Goal: Task Accomplishment & Management: Use online tool/utility

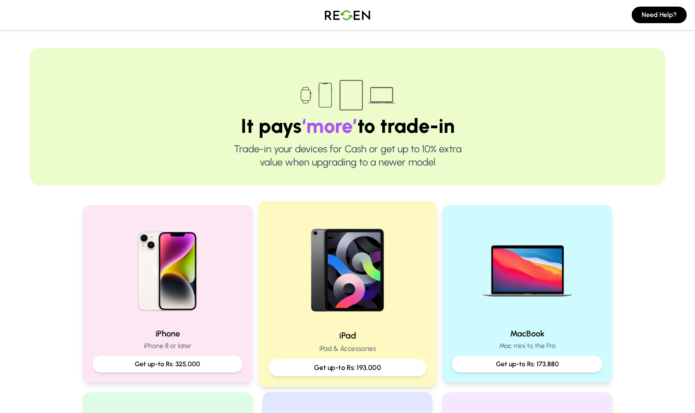
scroll to position [96, 0]
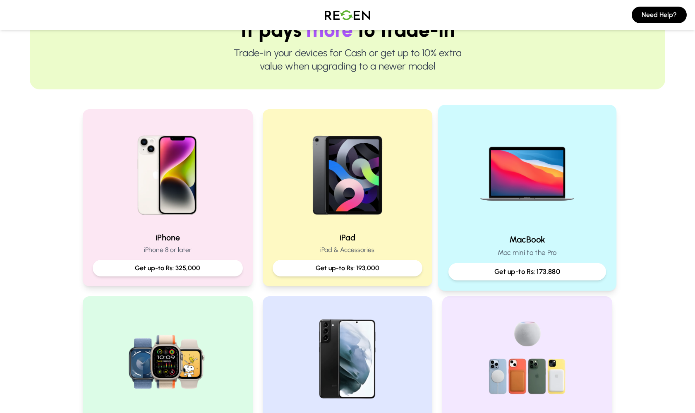
click at [547, 256] on p "Mac mini to the Pro" at bounding box center [528, 253] width 158 height 10
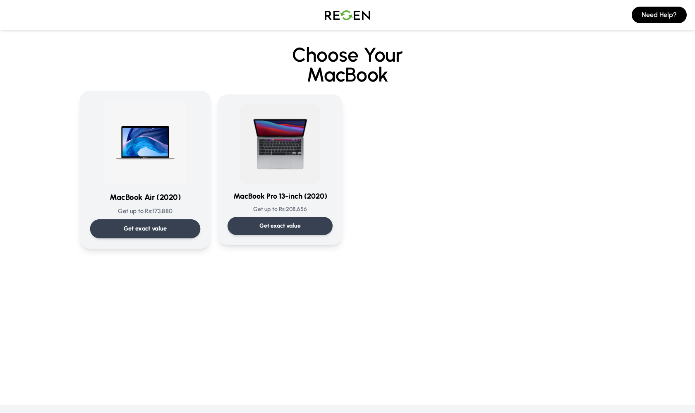
click at [149, 223] on div "Get exact value" at bounding box center [145, 228] width 111 height 19
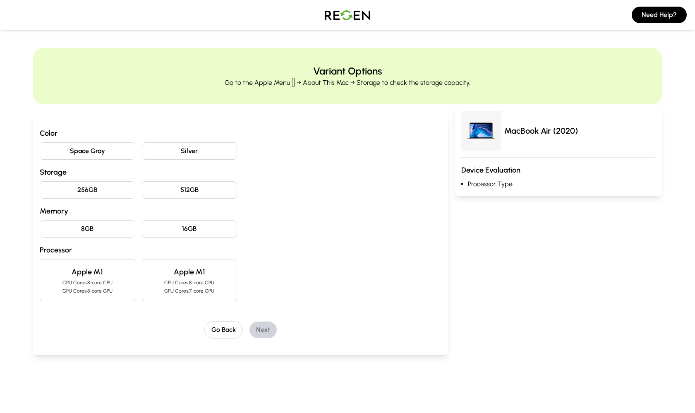
click at [114, 151] on button "Space Gray" at bounding box center [88, 150] width 96 height 17
click at [115, 193] on button "256GB" at bounding box center [88, 189] width 96 height 17
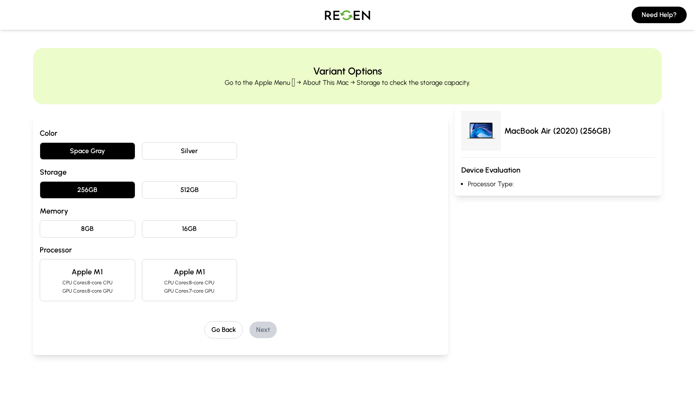
click at [110, 230] on button "8GB" at bounding box center [88, 228] width 96 height 17
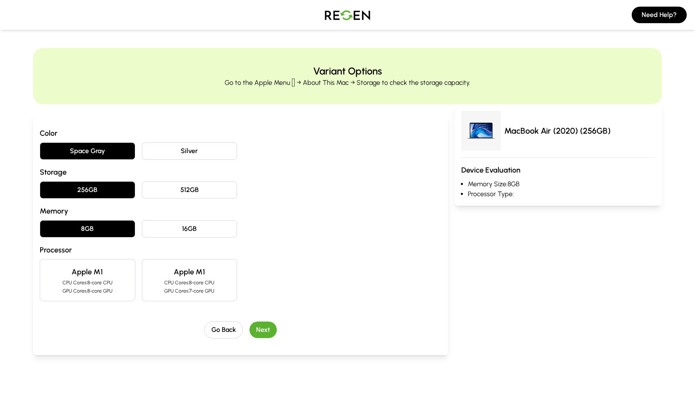
click at [111, 278] on div "Apple M1 CPU Cores: 8-core CPU GPU Cores: 8-core GPU" at bounding box center [88, 280] width 96 height 42
click at [265, 329] on button "Next" at bounding box center [263, 330] width 27 height 17
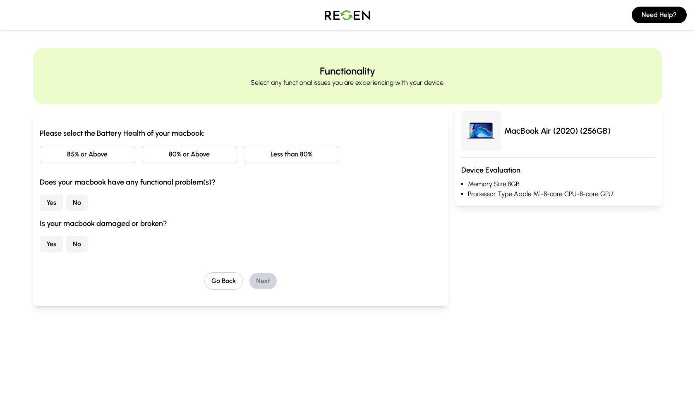
click at [190, 159] on button "80% or Above" at bounding box center [190, 154] width 96 height 17
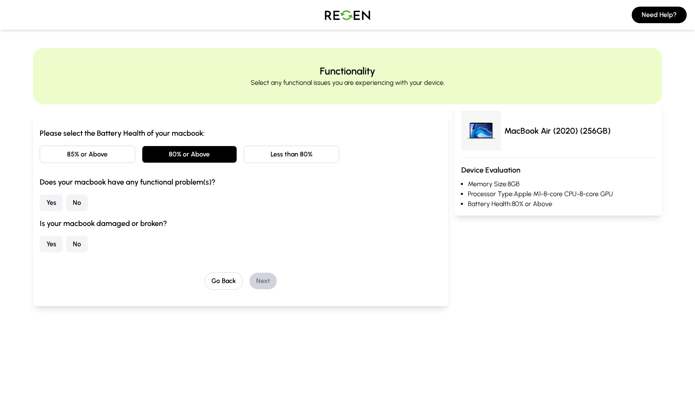
click at [69, 204] on button "No" at bounding box center [77, 203] width 22 height 17
click at [72, 240] on button "No" at bounding box center [77, 244] width 22 height 17
click at [259, 283] on button "Next" at bounding box center [263, 281] width 27 height 17
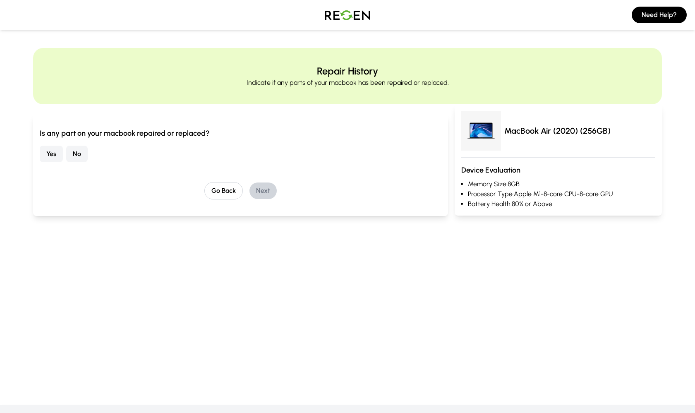
click at [73, 151] on button "No" at bounding box center [77, 154] width 22 height 17
click at [261, 195] on button "Next" at bounding box center [263, 191] width 27 height 17
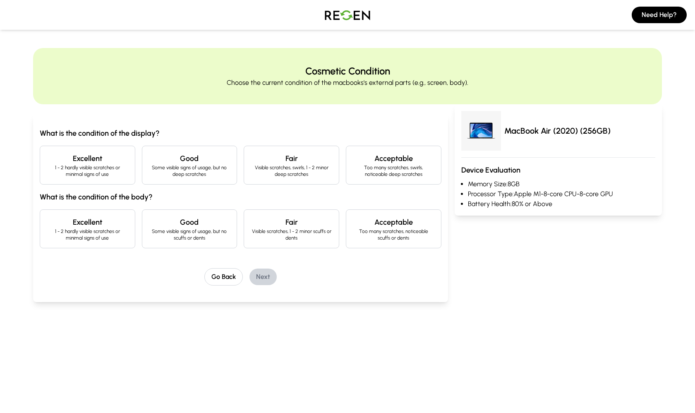
click at [111, 176] on p "1 - 2 hardly visible scratches or minimal signs of use" at bounding box center [88, 170] width 82 height 13
click at [113, 230] on p "1 - 2 hardly visible scratches or minimal signs of use" at bounding box center [88, 234] width 82 height 13
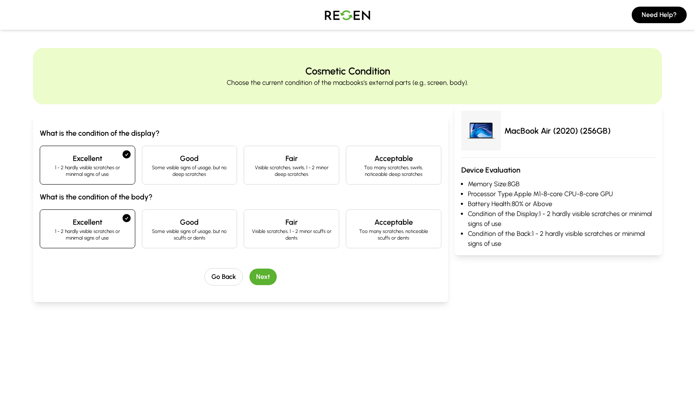
click at [269, 279] on button "Next" at bounding box center [263, 277] width 27 height 17
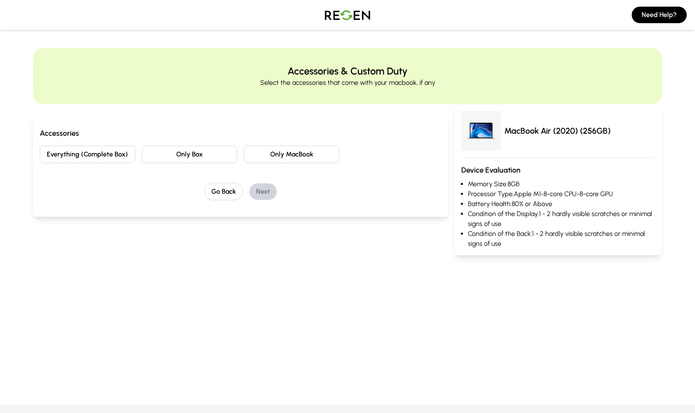
click at [272, 160] on button "Only MacBook" at bounding box center [292, 154] width 96 height 17
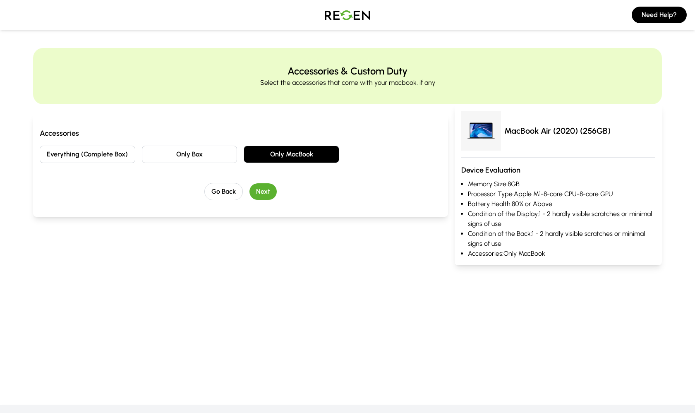
click at [263, 195] on button "Next" at bounding box center [263, 191] width 27 height 17
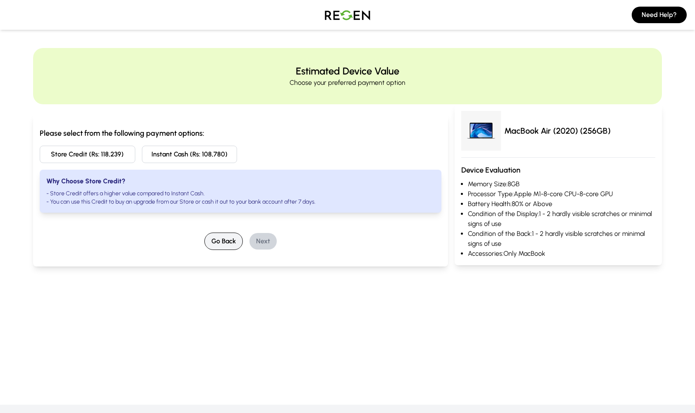
click at [228, 239] on button "Go Back" at bounding box center [223, 241] width 38 height 17
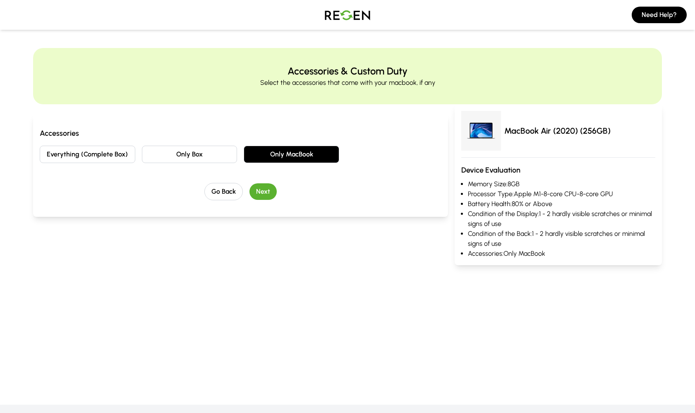
click at [261, 192] on button "Next" at bounding box center [263, 191] width 27 height 17
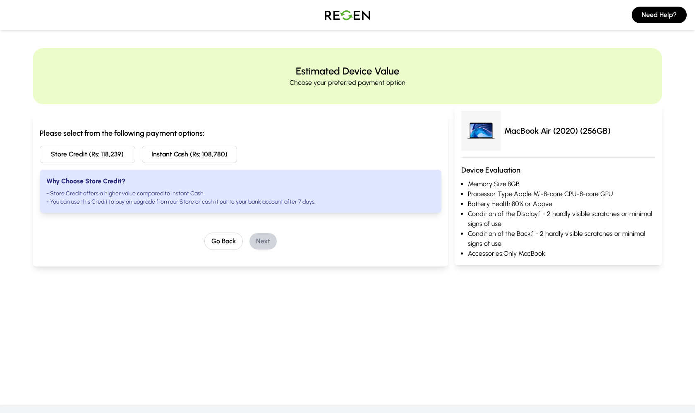
click at [354, 19] on img at bounding box center [348, 14] width 58 height 23
